Goal: Check status: Check status

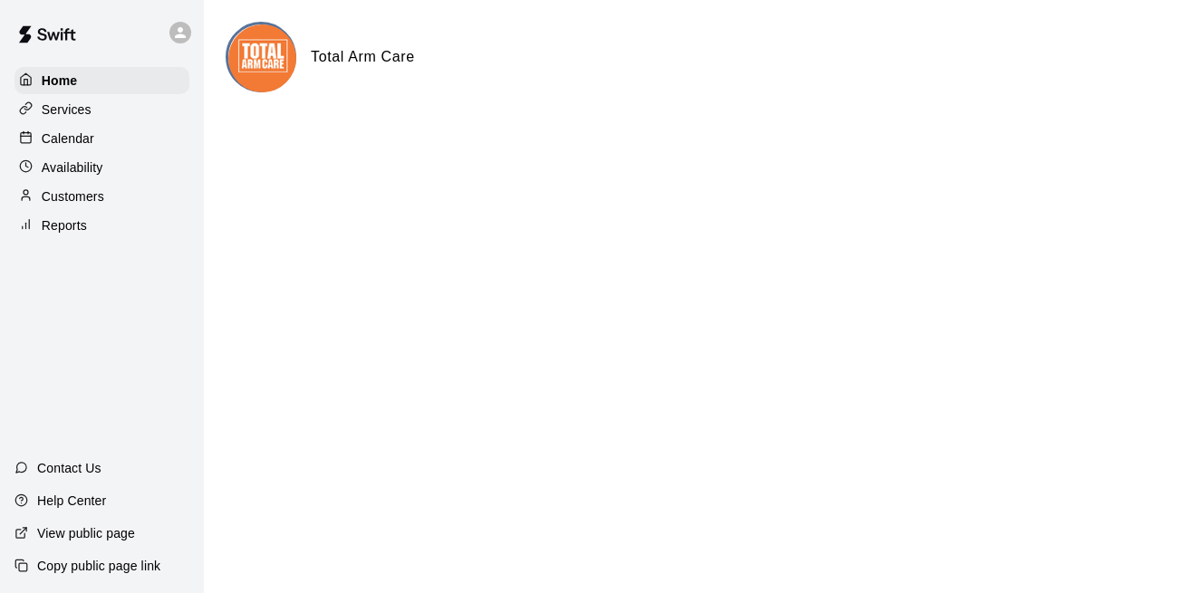
click at [63, 226] on p "Reports" at bounding box center [64, 226] width 45 height 18
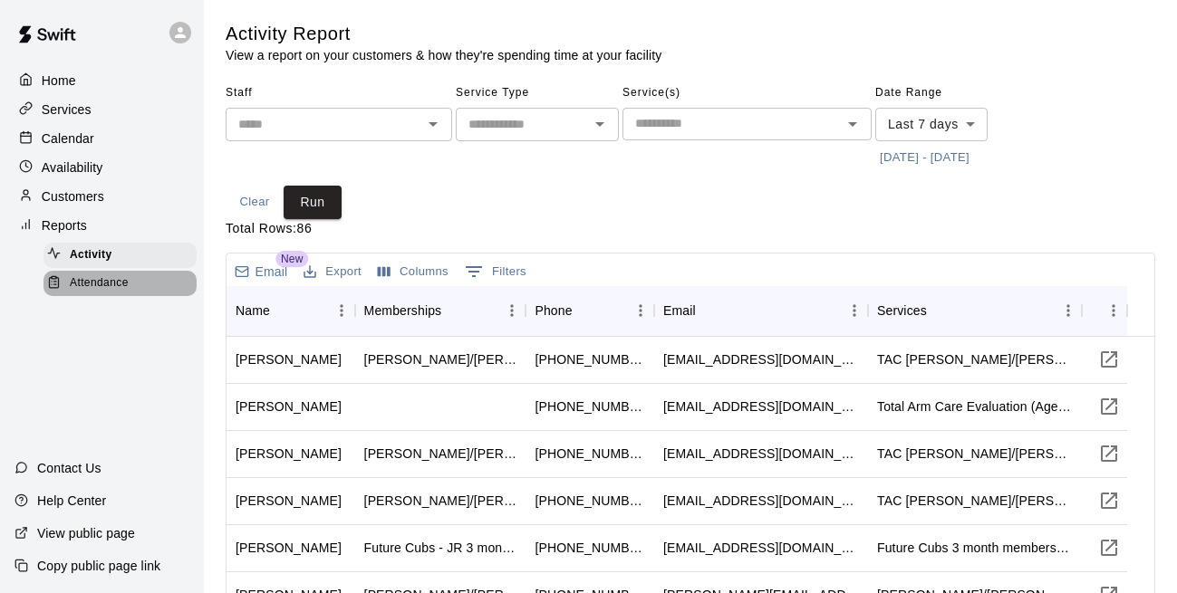
click at [87, 287] on span "Attendance" at bounding box center [99, 283] width 59 height 18
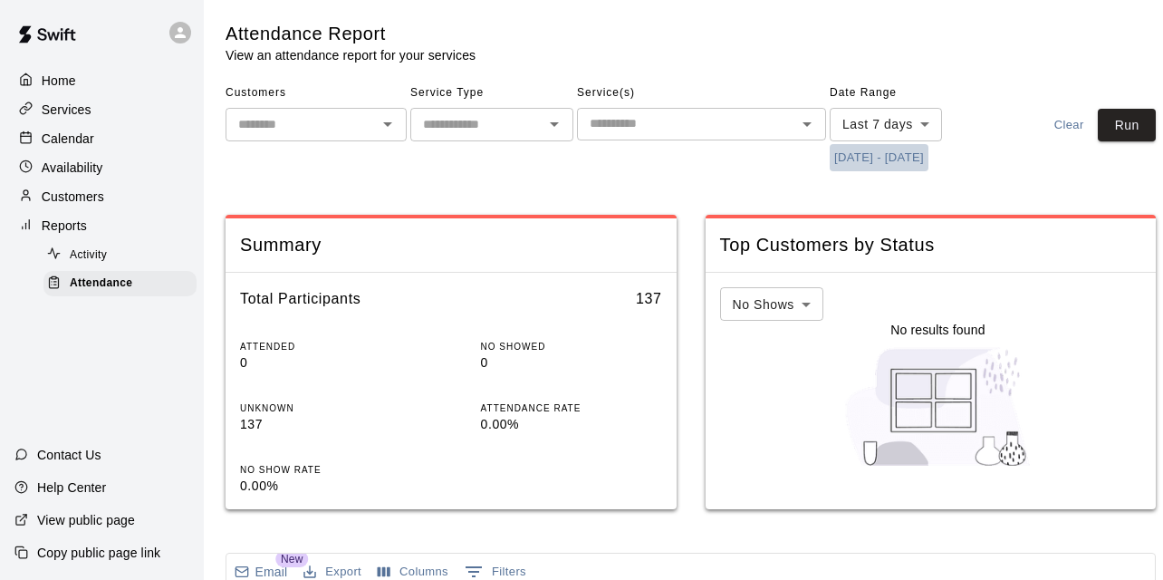
click at [896, 151] on button "[DATE] - [DATE]" at bounding box center [879, 158] width 99 height 28
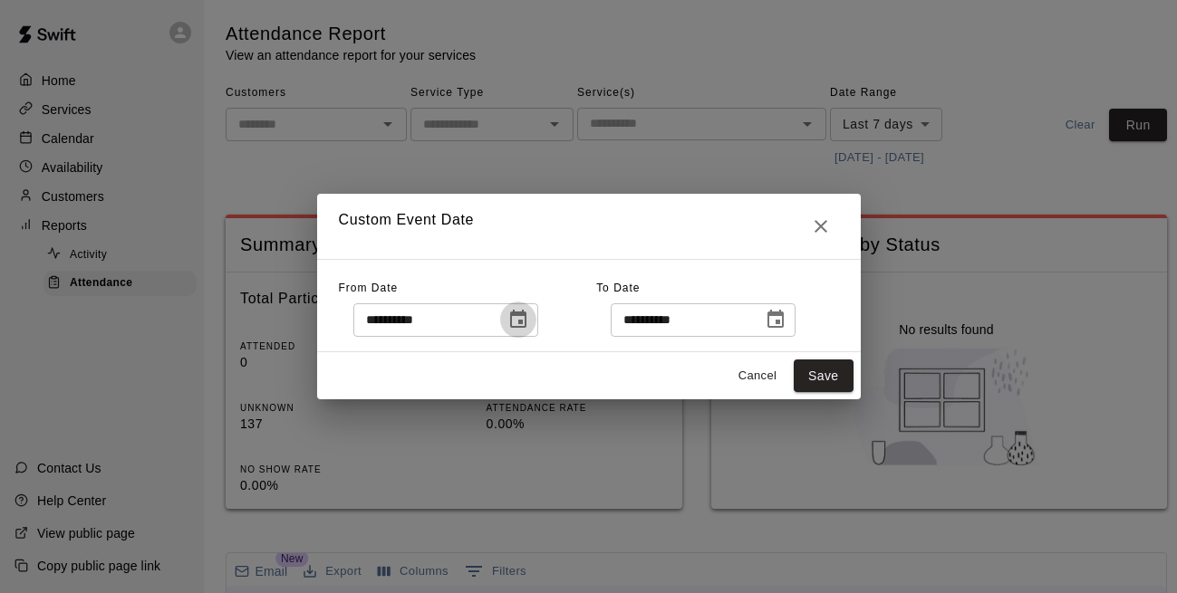
click at [526, 326] on icon "Choose date, selected date is Aug 7, 2025" at bounding box center [518, 319] width 16 height 18
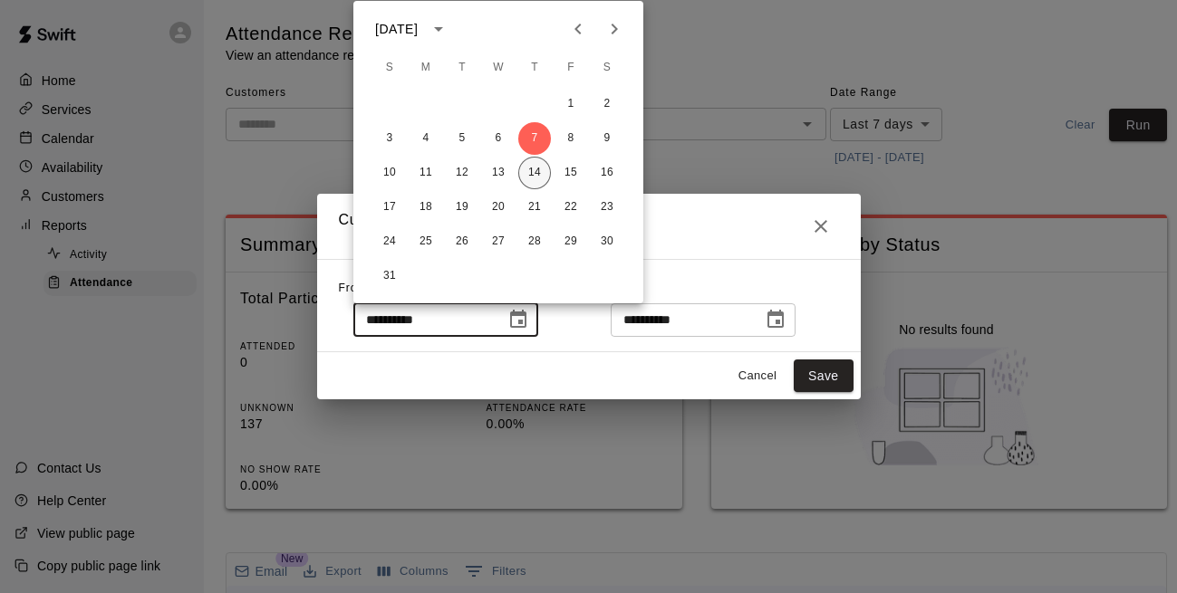
click at [531, 178] on button "14" at bounding box center [534, 173] width 33 height 33
type input "**********"
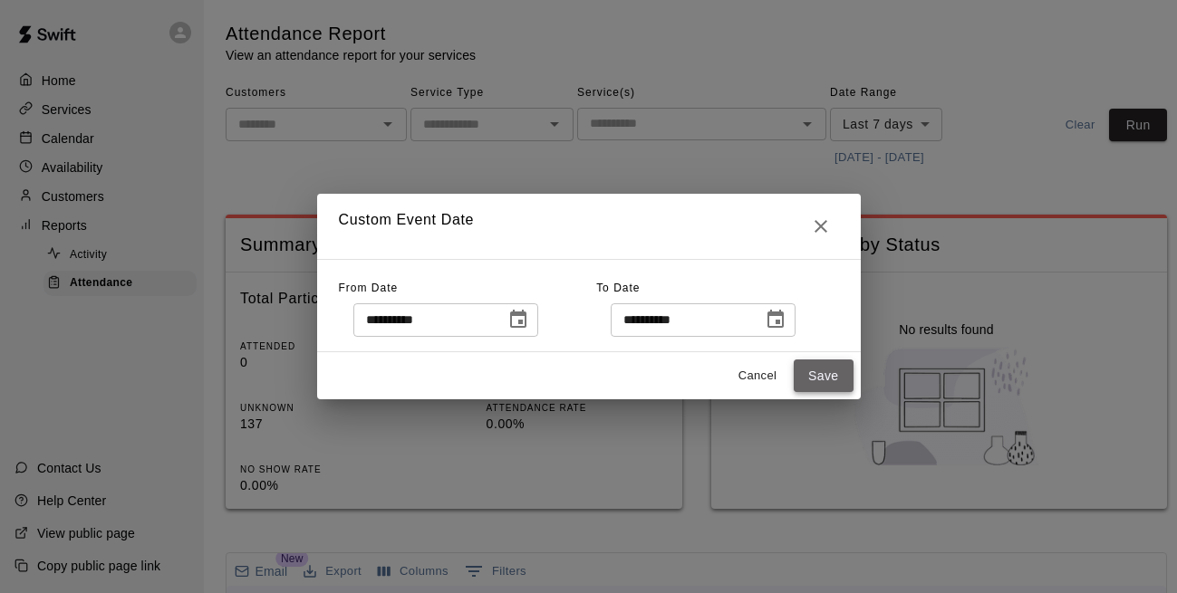
click at [840, 380] on button "Save" at bounding box center [824, 377] width 60 height 34
type input "******"
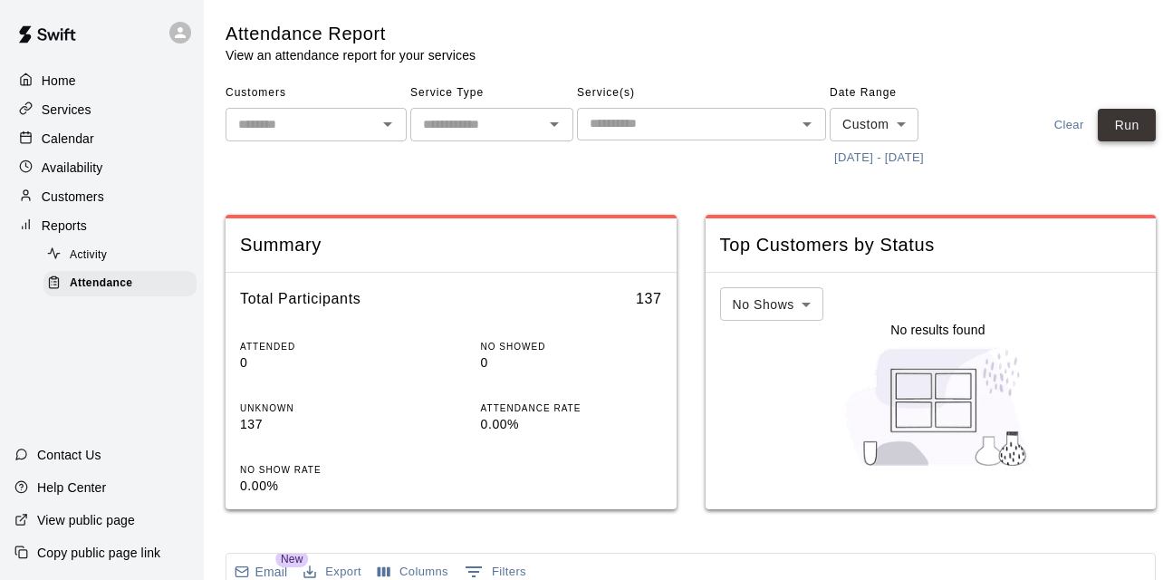
click at [1127, 120] on button "Run" at bounding box center [1127, 126] width 58 height 34
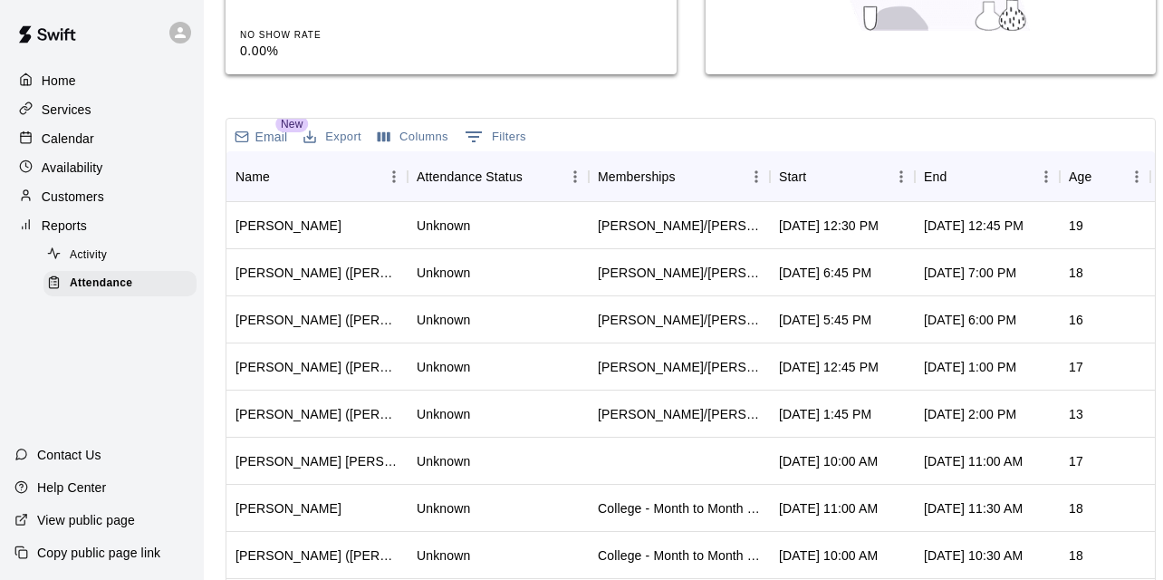
scroll to position [436, 0]
click at [811, 170] on icon "Sort" at bounding box center [819, 176] width 16 height 16
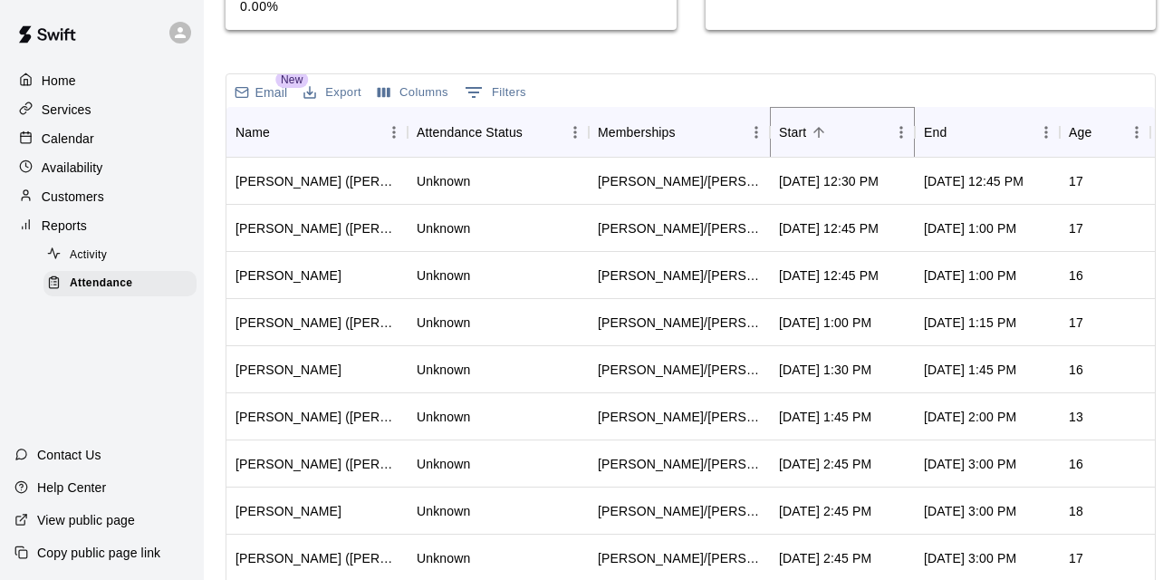
scroll to position [692, 0]
